Goal: Task Accomplishment & Management: Complete application form

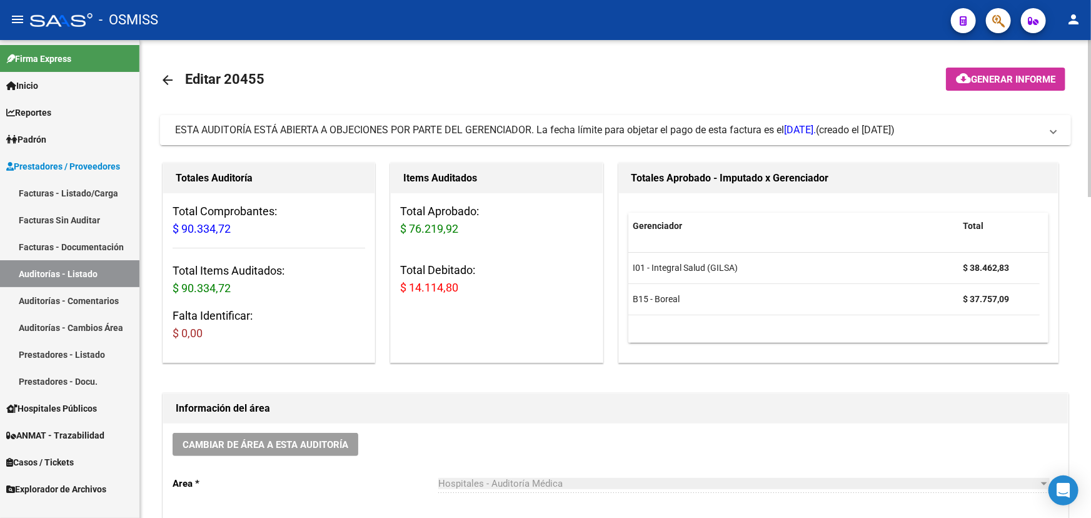
click at [895, 130] on span "(creado el [DATE])" at bounding box center [855, 130] width 79 height 14
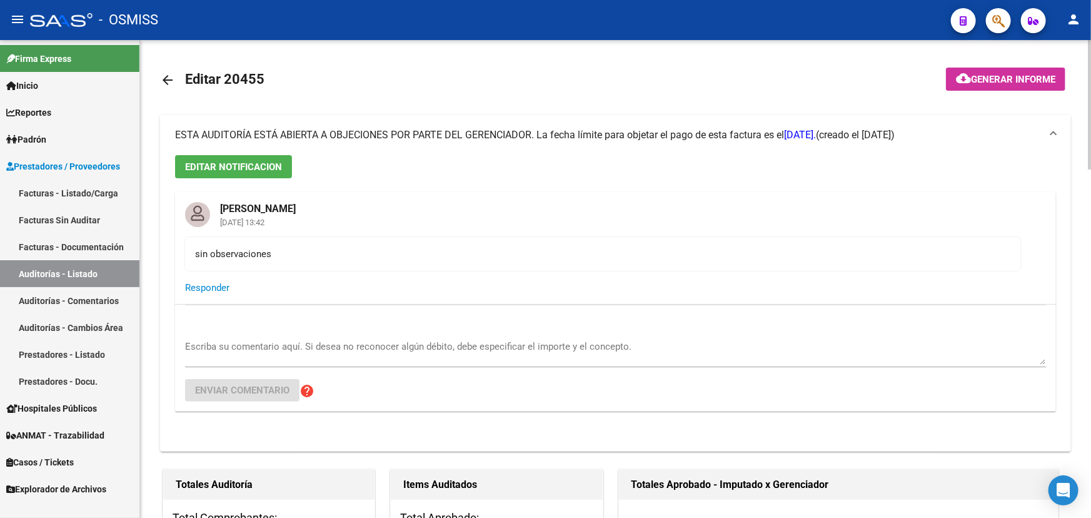
click at [215, 291] on span "Responder" at bounding box center [207, 287] width 44 height 11
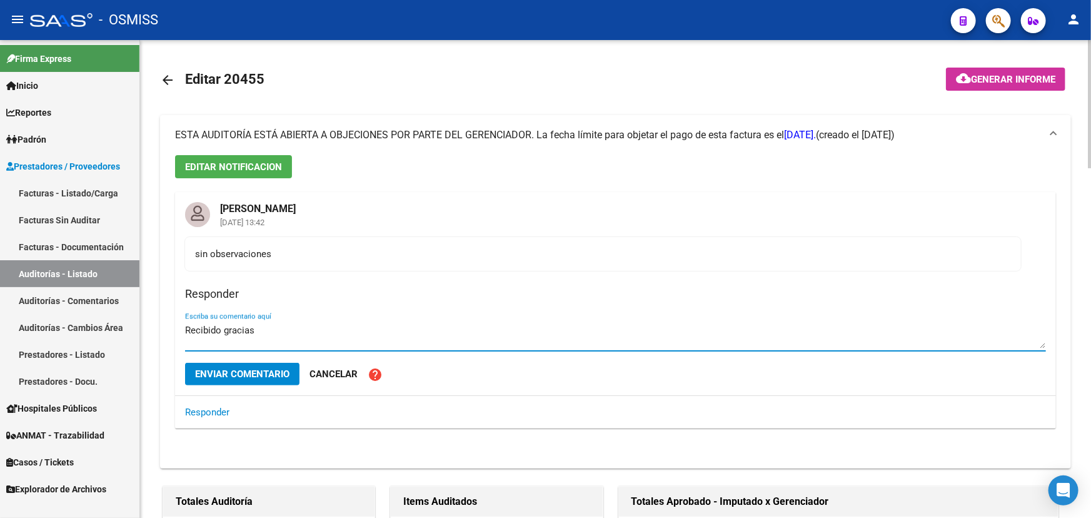
type textarea "Recibido gracias"
click at [253, 374] on span "Enviar comentario" at bounding box center [242, 373] width 94 height 11
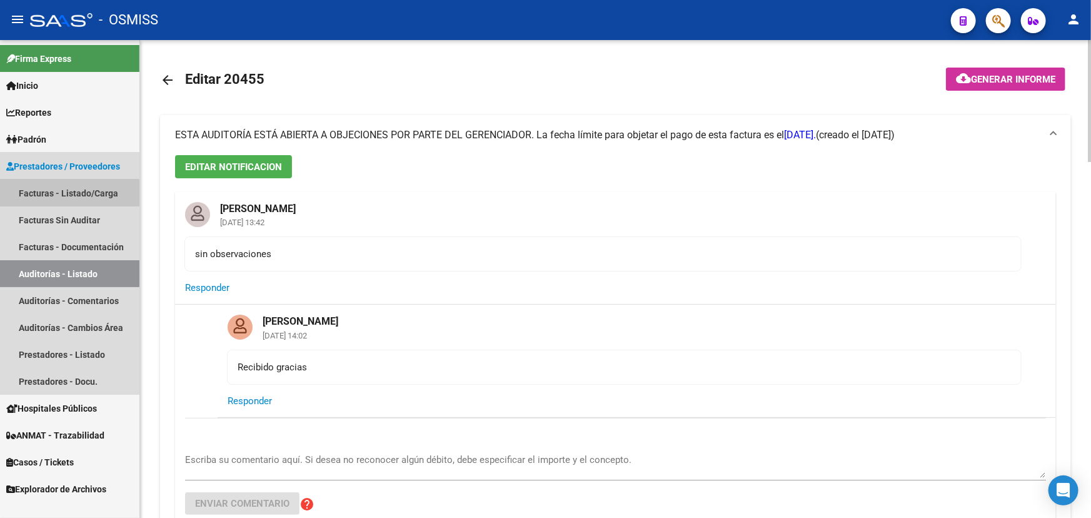
click at [59, 195] on link "Facturas - Listado/Carga" at bounding box center [69, 192] width 139 height 27
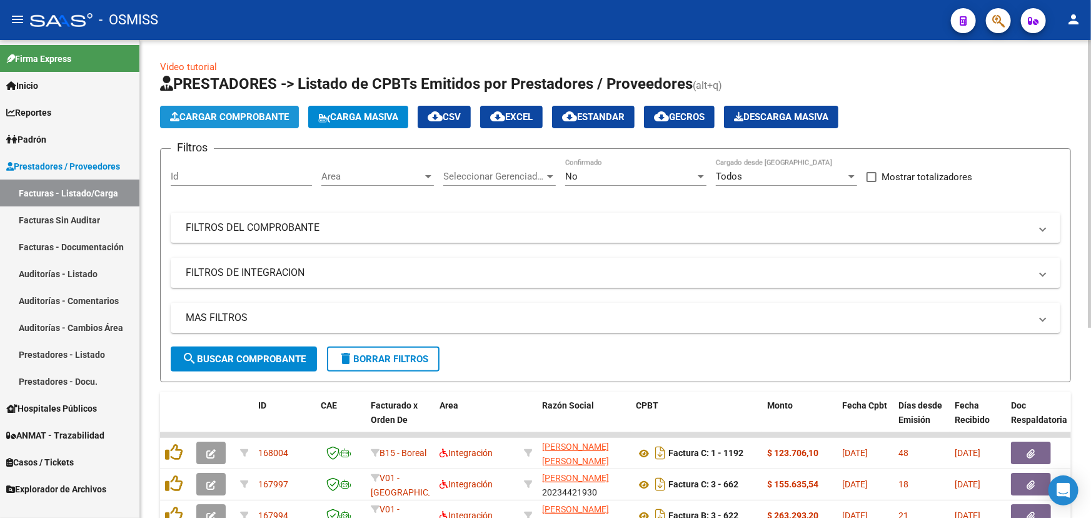
click at [250, 112] on span "Cargar Comprobante" at bounding box center [229, 116] width 119 height 11
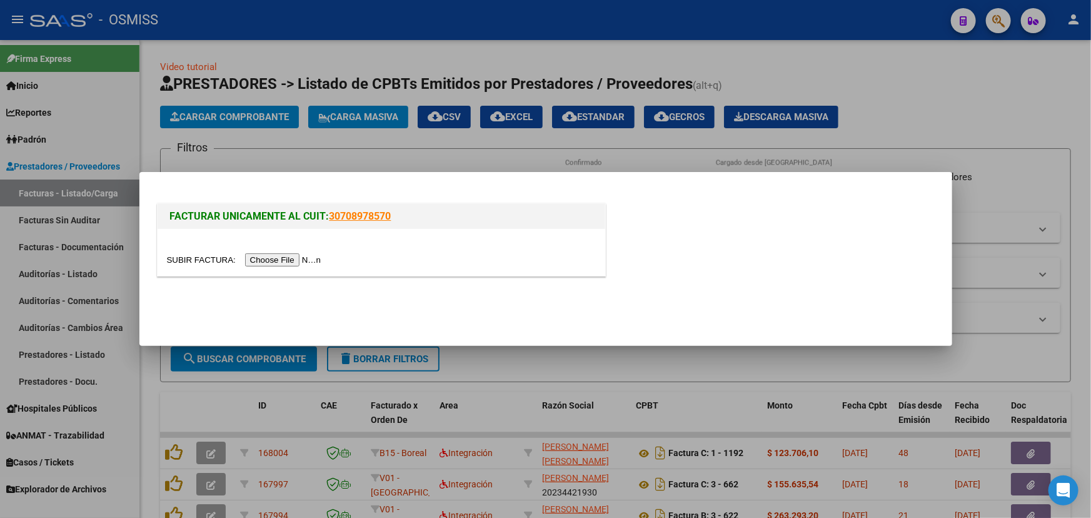
click at [188, 263] on input "file" at bounding box center [246, 259] width 158 height 13
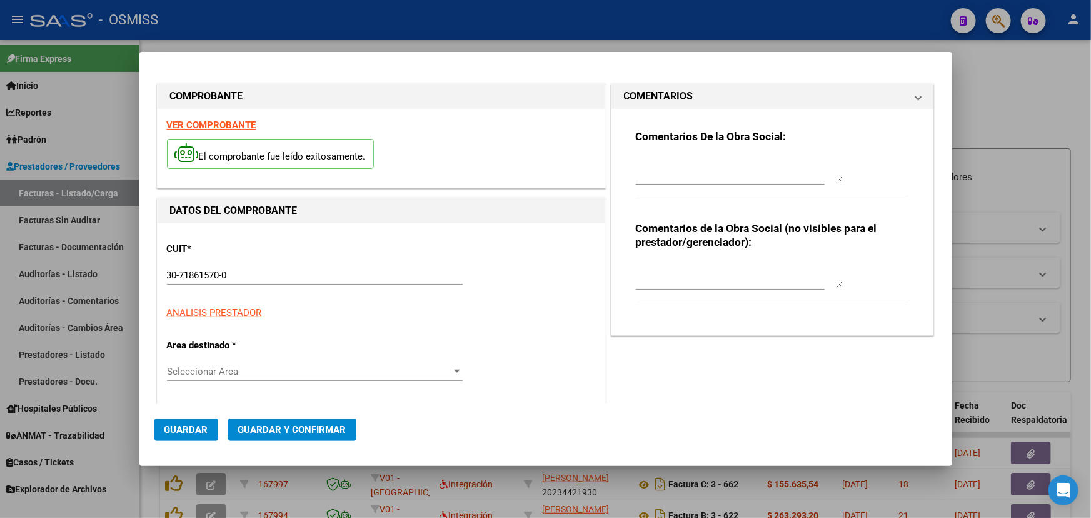
type input "[DATE]"
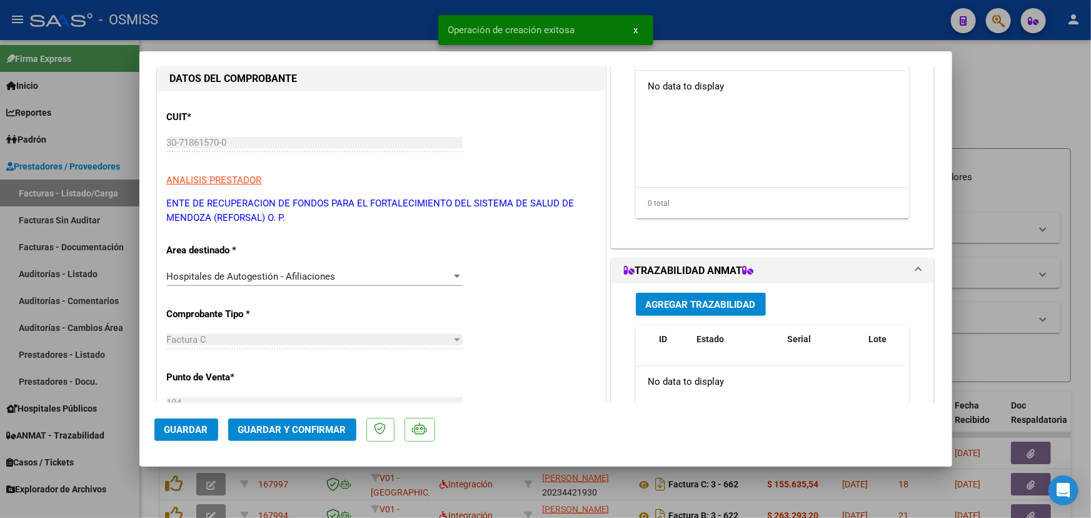
scroll to position [284, 0]
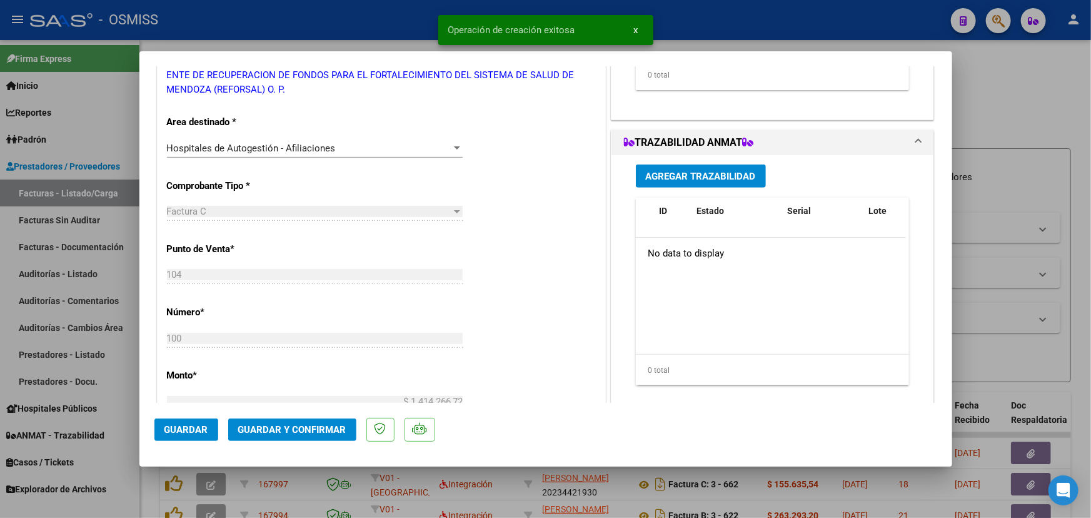
click at [270, 426] on span "Guardar y Confirmar" at bounding box center [292, 429] width 108 height 11
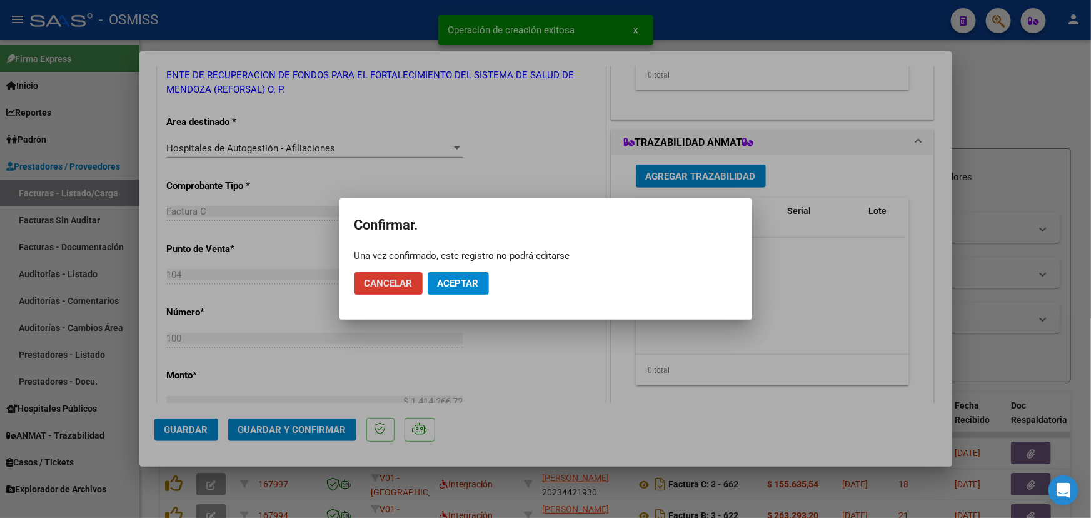
click at [455, 286] on span "Aceptar" at bounding box center [458, 283] width 41 height 11
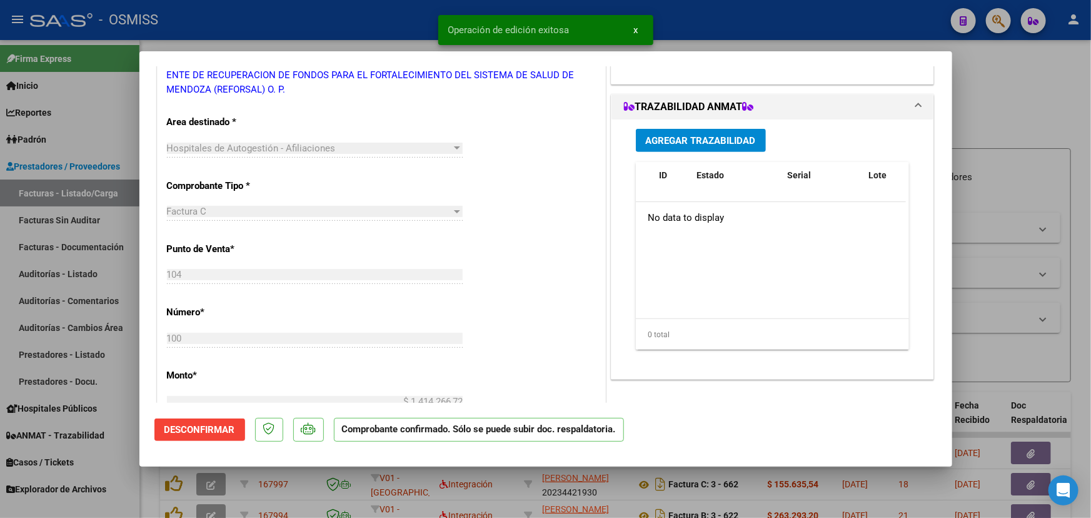
click at [1019, 99] on div at bounding box center [545, 259] width 1091 height 518
type input "$ 0,00"
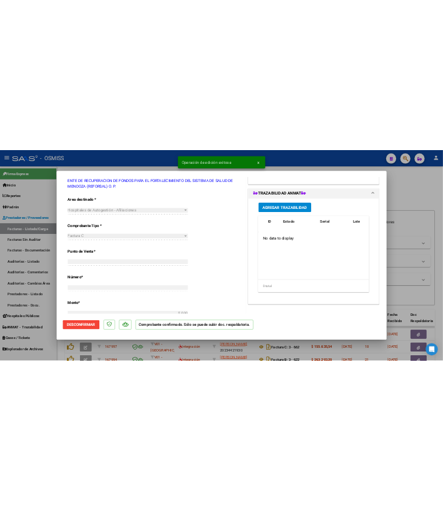
scroll to position [0, 0]
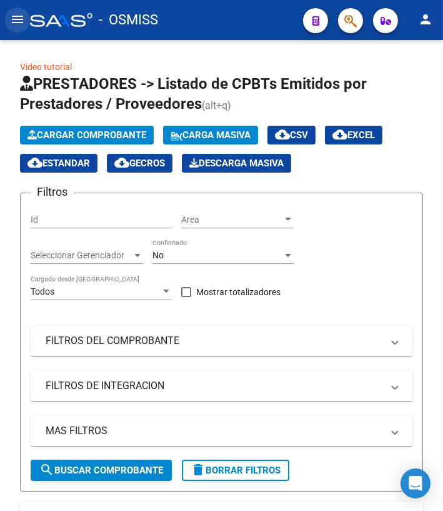
click at [20, 18] on mat-icon "menu" at bounding box center [17, 19] width 15 height 15
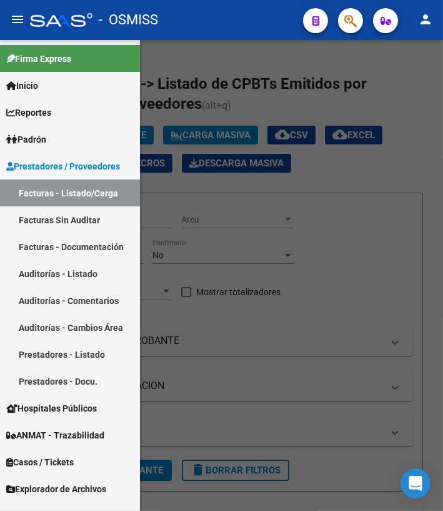
click at [56, 270] on link "Auditorías - Listado" at bounding box center [70, 273] width 140 height 27
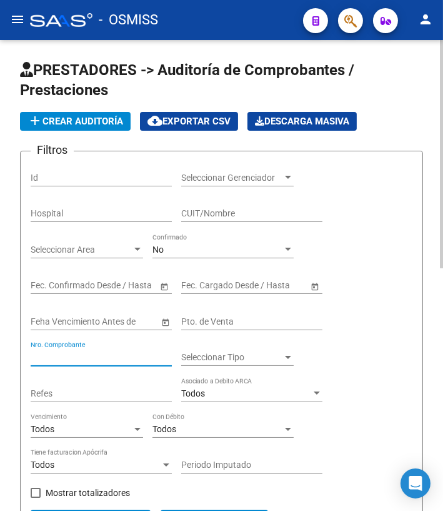
click at [84, 356] on input "Nro. Comprobante" at bounding box center [101, 357] width 141 height 11
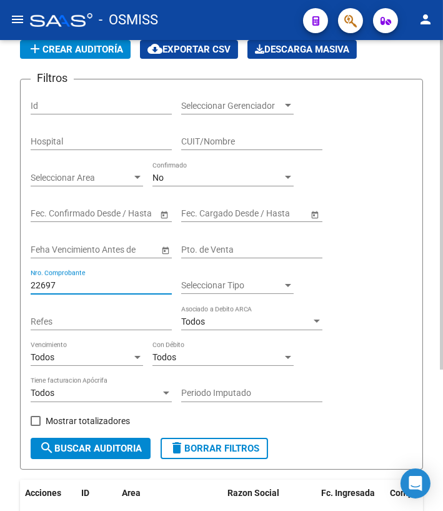
scroll to position [201, 0]
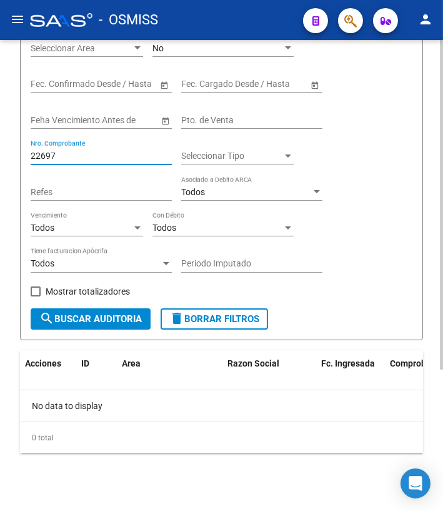
drag, startPoint x: 68, startPoint y: 156, endPoint x: 13, endPoint y: 152, distance: 55.2
click at [13, 150] on div "PRESTADORES -> Auditoría de Comprobantes / Prestaciones add Crear Auditoría clo…" at bounding box center [221, 176] width 443 height 675
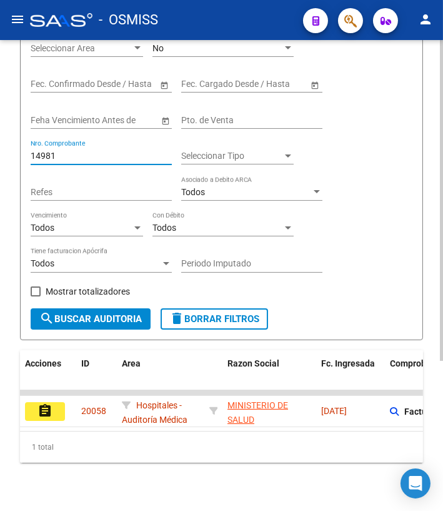
type input "14981"
click at [50, 412] on mat-icon "assignment" at bounding box center [45, 410] width 15 height 15
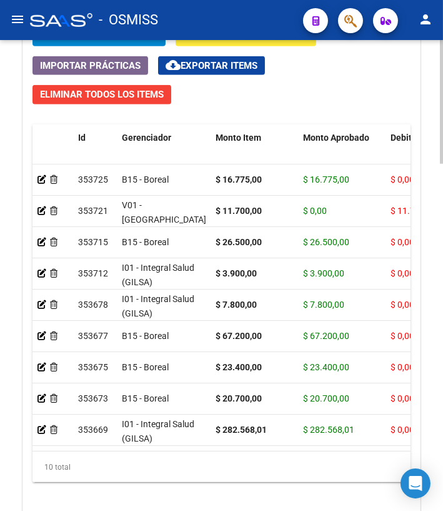
scroll to position [1320, 0]
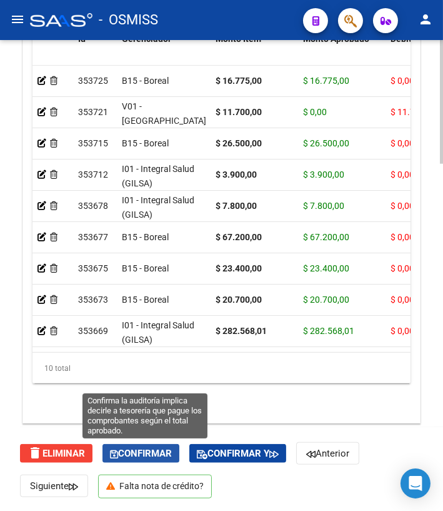
click at [143, 450] on span "Confirmar" at bounding box center [141, 453] width 62 height 11
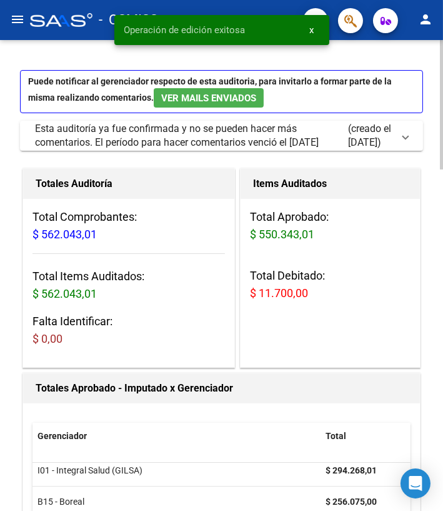
scroll to position [0, 0]
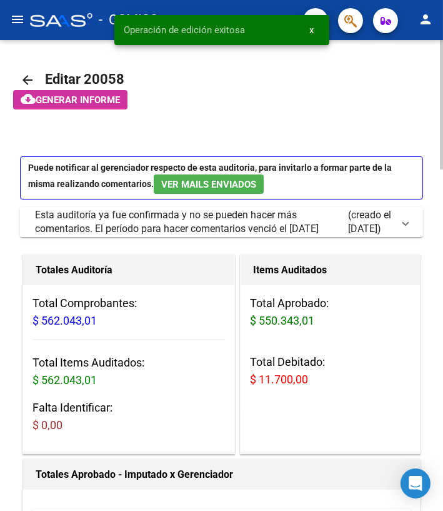
click at [27, 76] on mat-icon "arrow_back" at bounding box center [27, 80] width 15 height 15
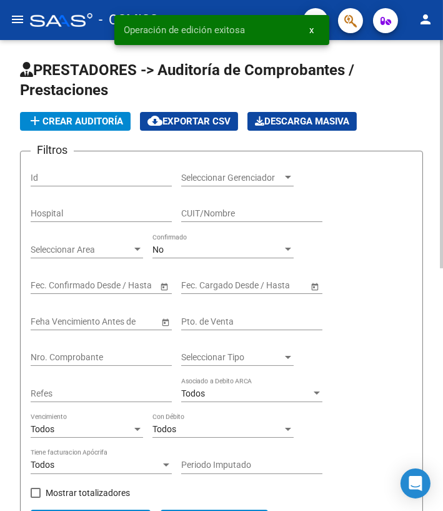
click at [77, 353] on input "Nro. Comprobante" at bounding box center [101, 357] width 141 height 11
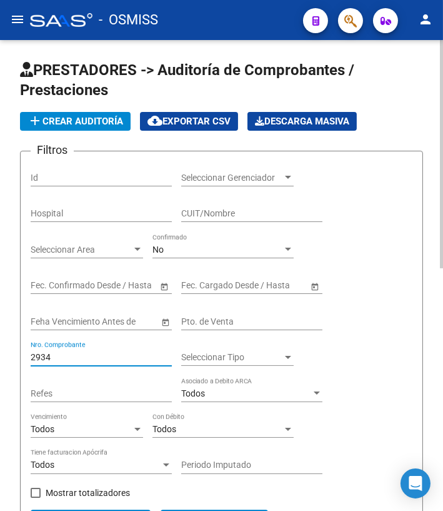
type input "29345"
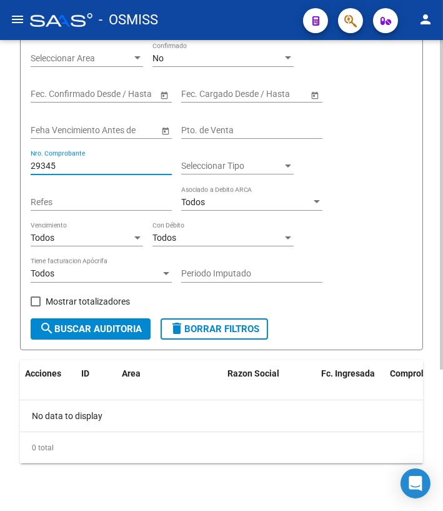
scroll to position [201, 0]
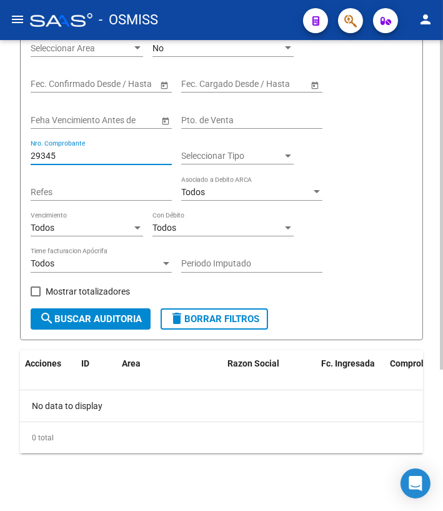
drag, startPoint x: 63, startPoint y: 156, endPoint x: 4, endPoint y: 146, distance: 60.3
click at [4, 146] on div "PRESTADORES -> Auditoría de Comprobantes / Prestaciones add Crear Auditoría clo…" at bounding box center [221, 176] width 443 height 675
drag, startPoint x: 61, startPoint y: 154, endPoint x: 6, endPoint y: 148, distance: 55.4
click at [6, 148] on div "PRESTADORES -> Auditoría de Comprobantes / Prestaciones add Crear Auditoría clo…" at bounding box center [221, 176] width 443 height 675
drag, startPoint x: 74, startPoint y: 153, endPoint x: 41, endPoint y: 153, distance: 32.5
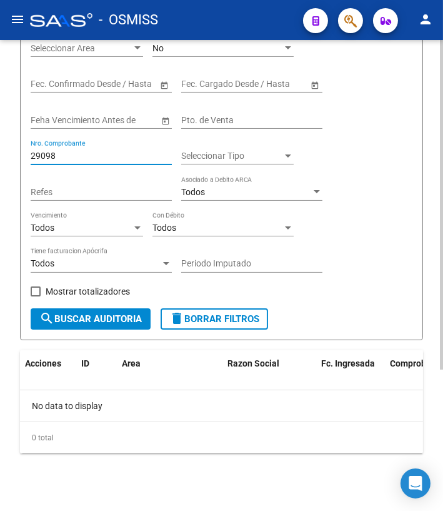
click at [41, 153] on input "29098" at bounding box center [101, 156] width 141 height 11
drag, startPoint x: 65, startPoint y: 154, endPoint x: 45, endPoint y: 154, distance: 20.0
click at [45, 154] on input "29159" at bounding box center [101, 156] width 141 height 11
drag, startPoint x: 61, startPoint y: 155, endPoint x: 38, endPoint y: 153, distance: 22.7
click at [38, 153] on input "29182" at bounding box center [101, 156] width 141 height 11
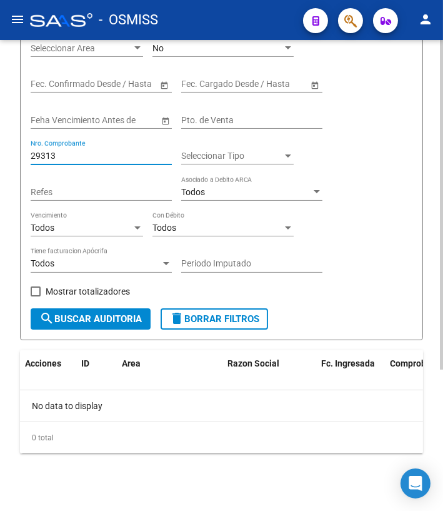
drag, startPoint x: 67, startPoint y: 158, endPoint x: 39, endPoint y: 154, distance: 27.8
click at [39, 154] on input "29313" at bounding box center [101, 156] width 141 height 11
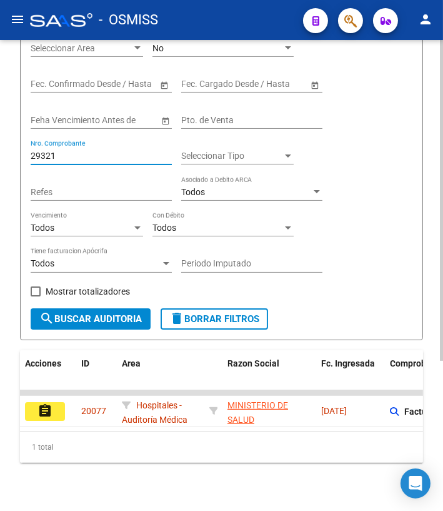
type input "29321"
click at [46, 407] on mat-icon "assignment" at bounding box center [45, 410] width 15 height 15
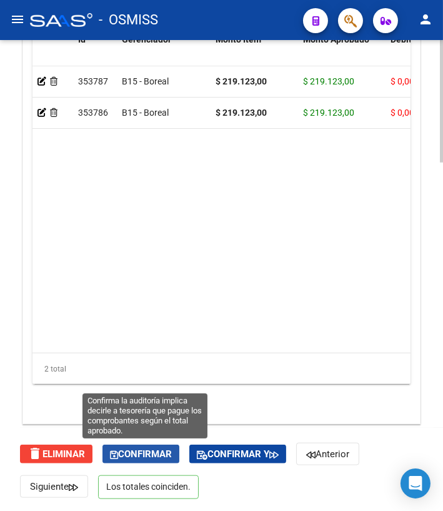
click at [132, 457] on span "Confirmar" at bounding box center [141, 453] width 62 height 11
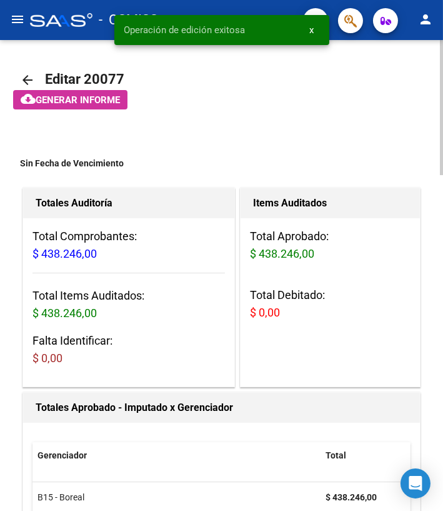
click at [29, 78] on mat-icon "arrow_back" at bounding box center [27, 80] width 15 height 15
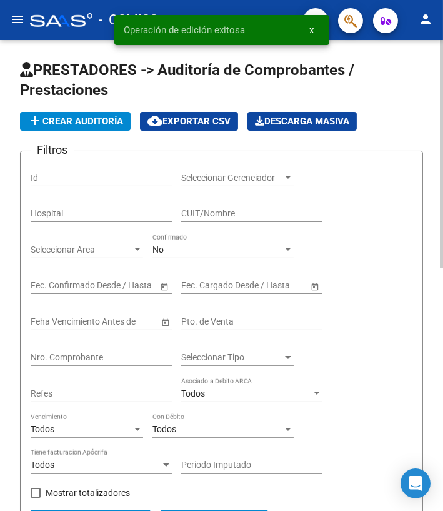
click at [68, 353] on input "Nro. Comprobante" at bounding box center [101, 357] width 141 height 11
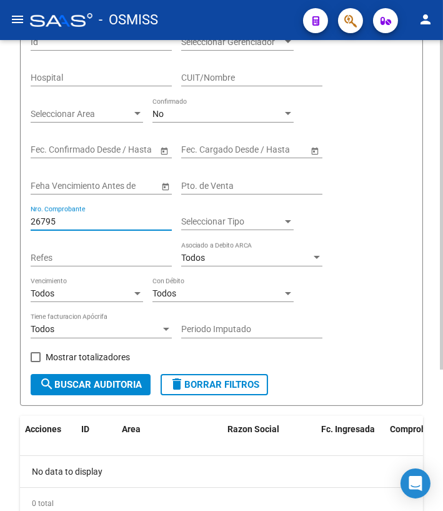
scroll to position [170, 0]
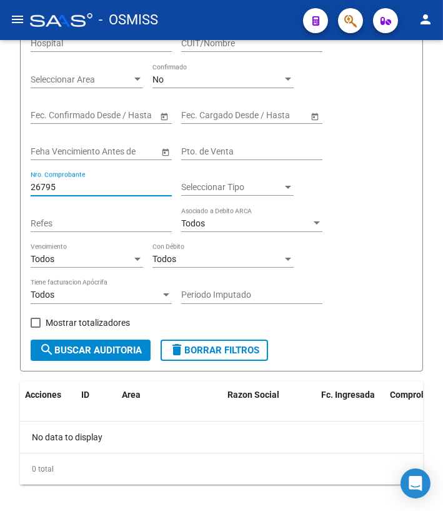
drag, startPoint x: 64, startPoint y: 181, endPoint x: -37, endPoint y: 171, distance: 101.3
click at [0, 171] on html "menu - OSMISS person Firma Express Inicio Calendario SSS Instructivos Contacto …" at bounding box center [221, 255] width 443 height 511
drag, startPoint x: 73, startPoint y: 185, endPoint x: 41, endPoint y: 182, distance: 32.0
click at [41, 182] on input "26797" at bounding box center [101, 187] width 141 height 11
drag, startPoint x: 64, startPoint y: 187, endPoint x: 6, endPoint y: 179, distance: 58.1
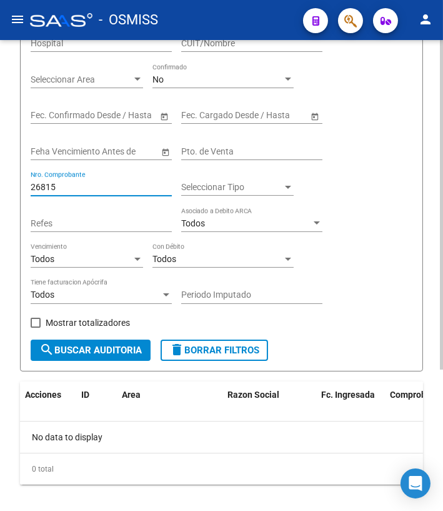
click at [6, 179] on div "PRESTADORES -> Auditoría de Comprobantes / Prestaciones add Crear Auditoría clo…" at bounding box center [221, 207] width 443 height 675
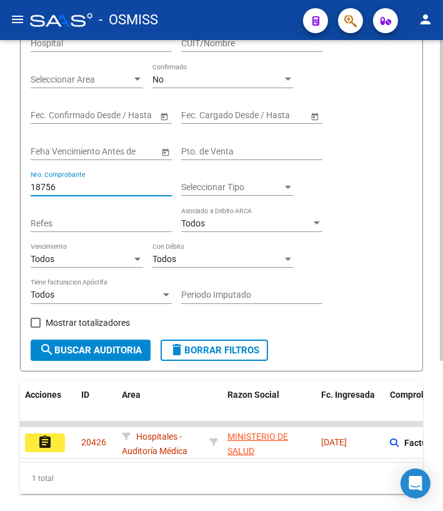
type input "18756"
click at [48, 440] on mat-icon "assignment" at bounding box center [45, 442] width 15 height 15
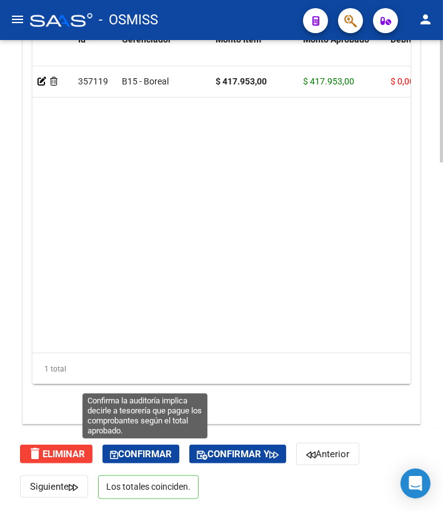
click at [146, 449] on span "Confirmar" at bounding box center [141, 453] width 62 height 11
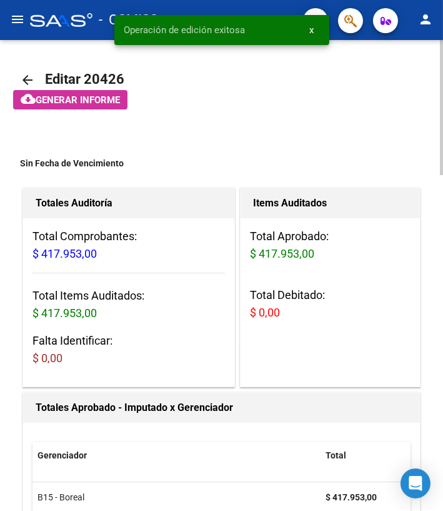
click at [31, 76] on mat-icon "arrow_back" at bounding box center [27, 80] width 15 height 15
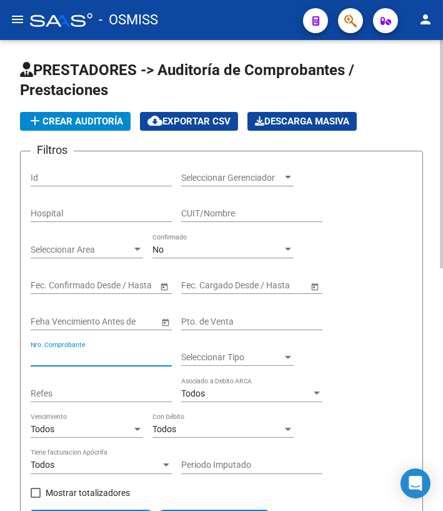
click at [72, 352] on input "Nro. Comprobante" at bounding box center [101, 357] width 141 height 11
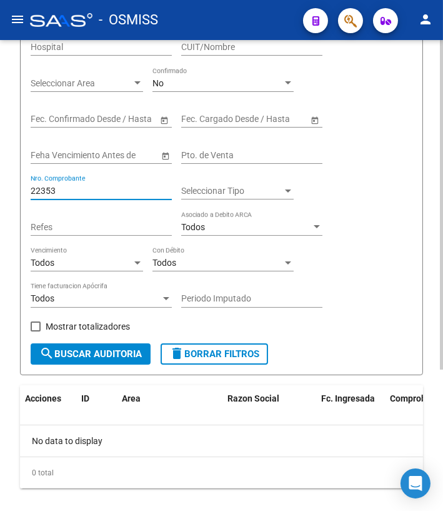
scroll to position [170, 0]
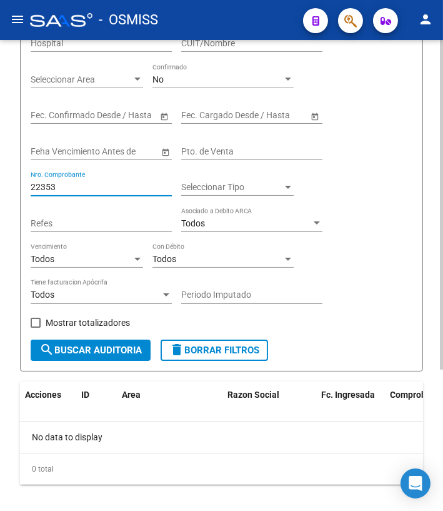
drag, startPoint x: 67, startPoint y: 188, endPoint x: 41, endPoint y: 184, distance: 26.5
click at [41, 184] on input "22353" at bounding box center [101, 187] width 141 height 11
drag, startPoint x: 63, startPoint y: 183, endPoint x: 34, endPoint y: 181, distance: 28.8
click at [34, 182] on input "22790" at bounding box center [101, 187] width 141 height 11
drag, startPoint x: 63, startPoint y: 188, endPoint x: -3, endPoint y: 183, distance: 65.9
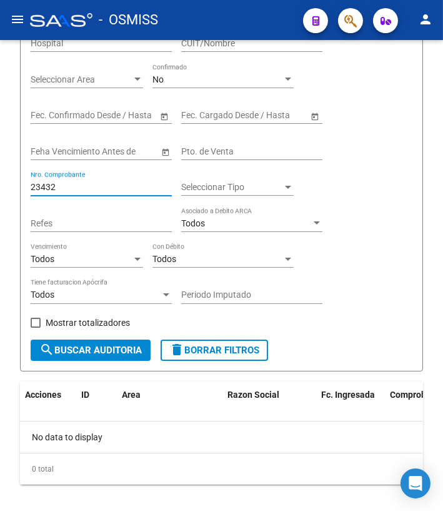
click at [0, 183] on html "menu - OSMISS person Firma Express Inicio Calendario SSS Instructivos Contacto …" at bounding box center [221, 255] width 443 height 511
click at [98, 341] on button "search Buscar Auditoria" at bounding box center [91, 350] width 120 height 21
drag, startPoint x: 63, startPoint y: 183, endPoint x: 36, endPoint y: 182, distance: 27.5
click at [36, 182] on input "17388" at bounding box center [101, 187] width 141 height 11
drag, startPoint x: 70, startPoint y: 187, endPoint x: -22, endPoint y: 169, distance: 93.7
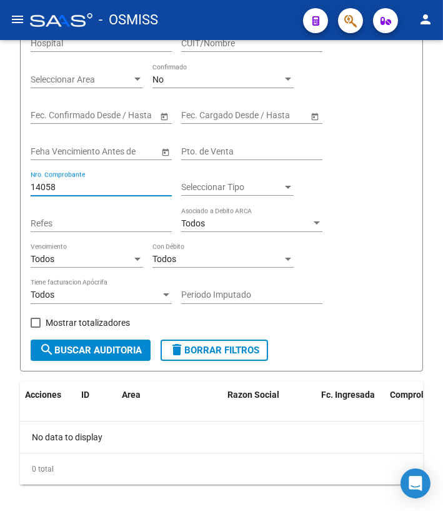
click at [0, 169] on html "menu - OSMISS person Firma Express Inicio Calendario SSS Instructivos Contacto …" at bounding box center [221, 255] width 443 height 511
drag, startPoint x: 59, startPoint y: 180, endPoint x: -18, endPoint y: 175, distance: 77.1
click at [0, 175] on html "menu - OSMISS person Firma Express Inicio Calendario SSS Instructivos Contacto …" at bounding box center [221, 255] width 443 height 511
drag, startPoint x: 61, startPoint y: 183, endPoint x: 14, endPoint y: 178, distance: 47.9
click at [14, 178] on div "PRESTADORES -> Auditoría de Comprobantes / Prestaciones add Crear Auditoría clo…" at bounding box center [221, 207] width 443 height 675
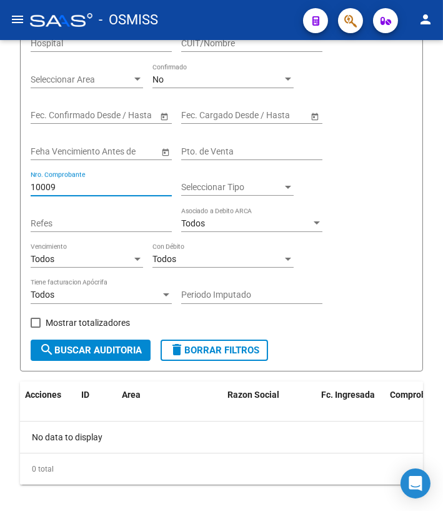
drag, startPoint x: 73, startPoint y: 186, endPoint x: -11, endPoint y: 173, distance: 84.7
click at [0, 173] on html "menu - OSMISS person Firma Express Inicio Calendario SSS Instructivos Contacto …" at bounding box center [221, 255] width 443 height 511
drag, startPoint x: 56, startPoint y: 186, endPoint x: 13, endPoint y: 173, distance: 45.5
click at [6, 174] on div "PRESTADORES -> Auditoría de Comprobantes / Prestaciones add Crear Auditoría clo…" at bounding box center [221, 207] width 443 height 675
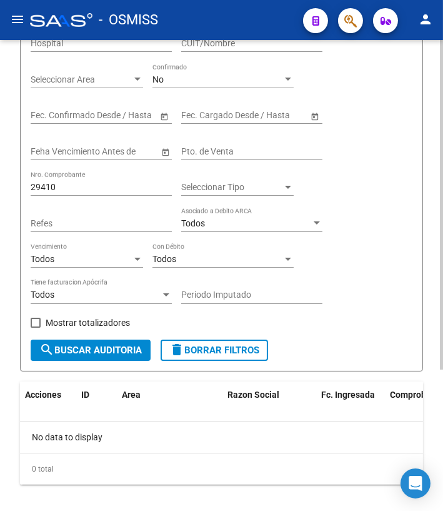
drag, startPoint x: 65, startPoint y: 179, endPoint x: 43, endPoint y: 180, distance: 21.9
click at [39, 181] on div "29410 Nro. Comprobante" at bounding box center [101, 183] width 141 height 25
drag, startPoint x: 61, startPoint y: 181, endPoint x: 46, endPoint y: 182, distance: 14.4
click at [46, 182] on input "29410" at bounding box center [101, 187] width 141 height 11
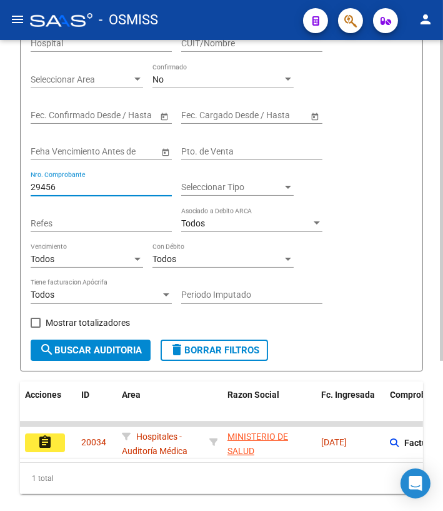
type input "29456"
click at [42, 441] on mat-icon "assignment" at bounding box center [45, 442] width 15 height 15
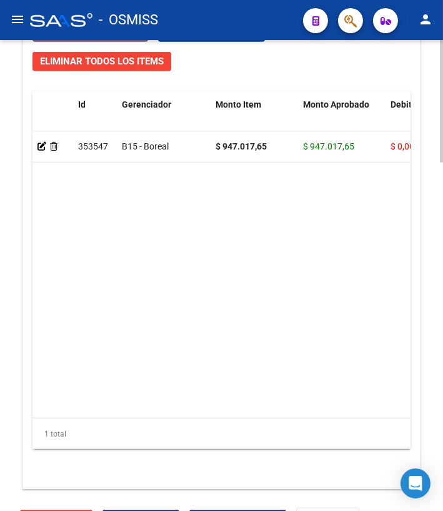
scroll to position [1340, 0]
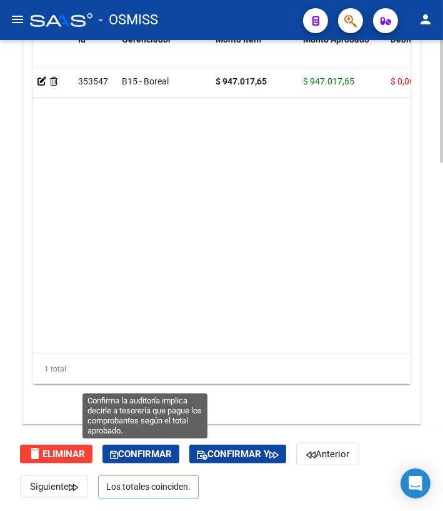
click at [148, 453] on span "Confirmar" at bounding box center [141, 453] width 62 height 11
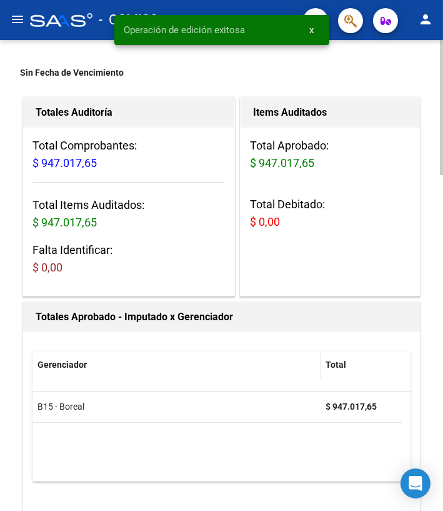
scroll to position [0, 0]
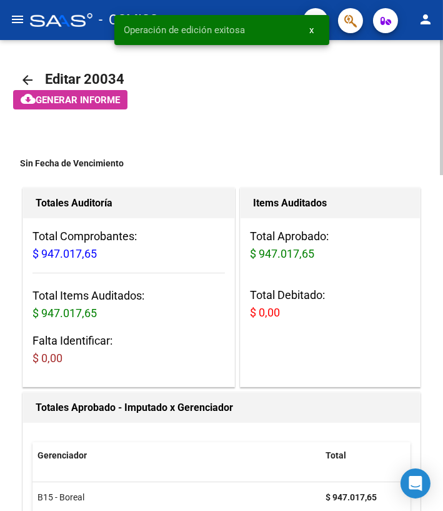
click at [30, 78] on mat-icon "arrow_back" at bounding box center [27, 80] width 15 height 15
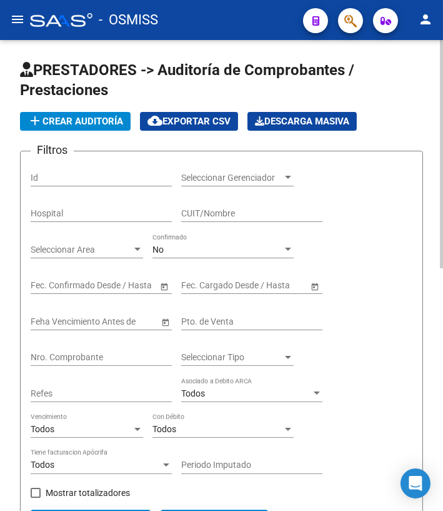
click at [73, 350] on div "Nro. Comprobante" at bounding box center [101, 353] width 141 height 25
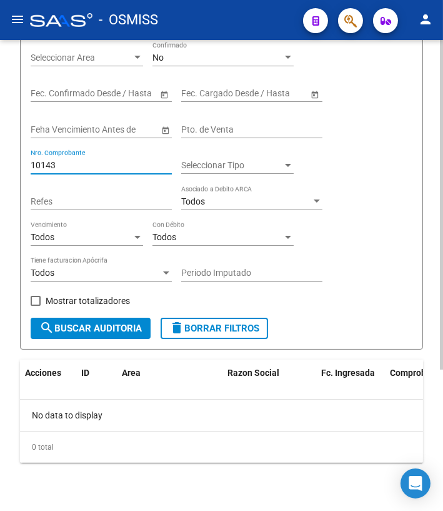
scroll to position [201, 0]
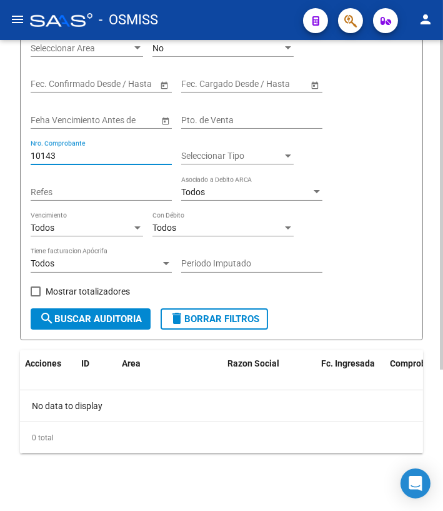
drag, startPoint x: 63, startPoint y: 150, endPoint x: 6, endPoint y: 144, distance: 56.6
click at [6, 144] on div "PRESTADORES -> Auditoría de Comprobantes / Prestaciones add Crear Auditoría clo…" at bounding box center [221, 176] width 443 height 675
drag, startPoint x: 55, startPoint y: 156, endPoint x: 18, endPoint y: 151, distance: 37.2
click at [18, 151] on div "PRESTADORES -> Auditoría de Comprobantes / Prestaciones add Crear Auditoría clo…" at bounding box center [221, 176] width 443 height 675
drag, startPoint x: 41, startPoint y: 153, endPoint x: 58, endPoint y: 153, distance: 16.9
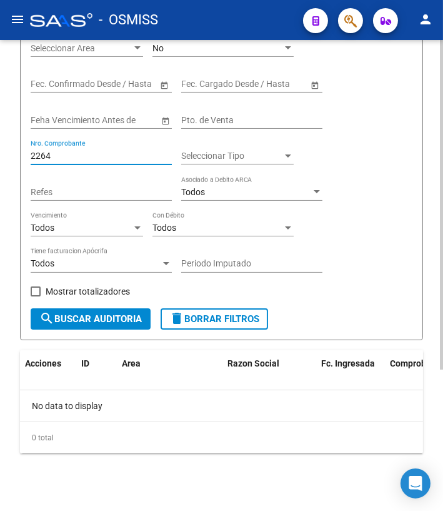
click at [58, 153] on input "2264" at bounding box center [101, 156] width 141 height 11
drag, startPoint x: 56, startPoint y: 153, endPoint x: 39, endPoint y: 154, distance: 17.5
click at [39, 154] on input "2271" at bounding box center [101, 156] width 141 height 11
drag, startPoint x: 61, startPoint y: 154, endPoint x: 5, endPoint y: 149, distance: 56.5
click at [0, 152] on div "PRESTADORES -> Auditoría de Comprobantes / Prestaciones add Crear Auditoría clo…" at bounding box center [221, 176] width 443 height 675
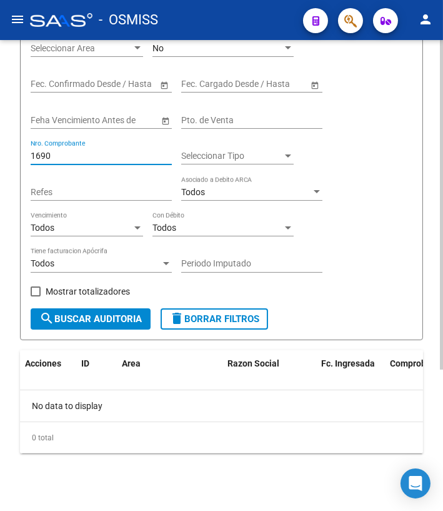
drag, startPoint x: 56, startPoint y: 155, endPoint x: 37, endPoint y: 153, distance: 18.9
click at [37, 153] on input "1690" at bounding box center [101, 156] width 141 height 11
drag, startPoint x: 64, startPoint y: 154, endPoint x: 0, endPoint y: 150, distance: 63.9
click at [0, 150] on div "PRESTADORES -> Auditoría de Comprobantes / Prestaciones add Crear Auditoría clo…" at bounding box center [221, 176] width 443 height 675
type input "17462"
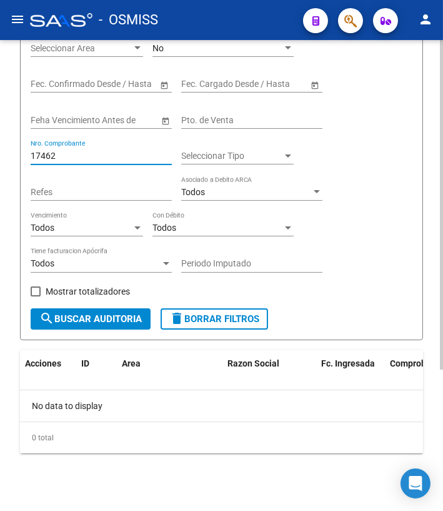
click at [241, 313] on span "delete Borrar Filtros" at bounding box center [214, 318] width 90 height 11
